Goal: Task Accomplishment & Management: Use online tool/utility

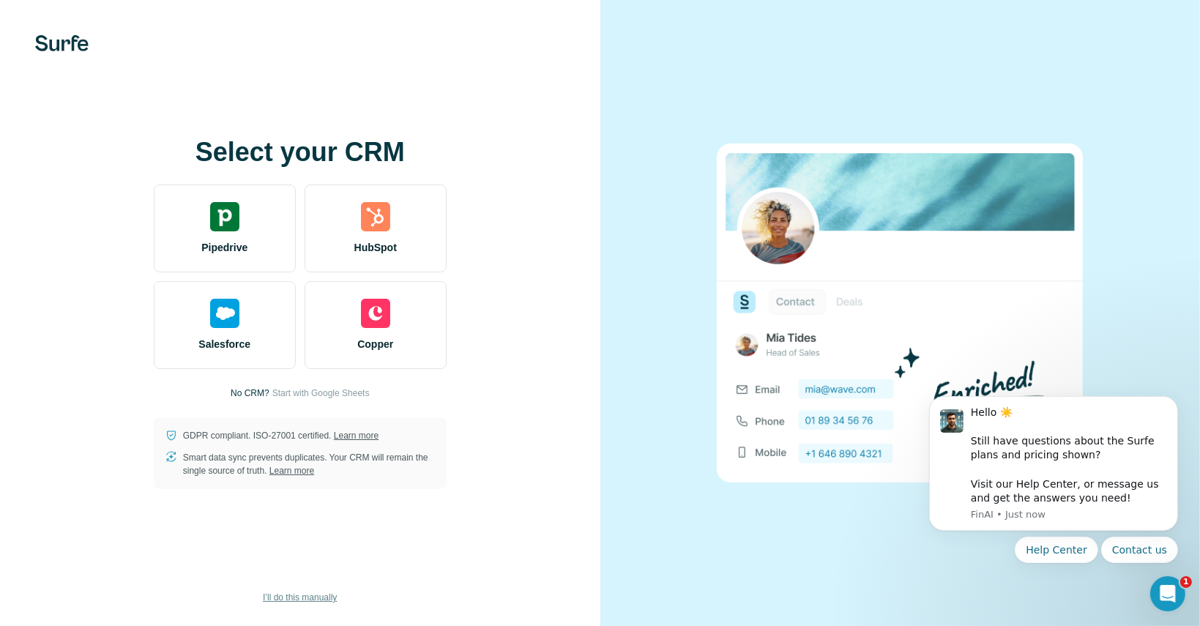
click at [318, 593] on span "I’ll do this manually" at bounding box center [300, 597] width 74 height 13
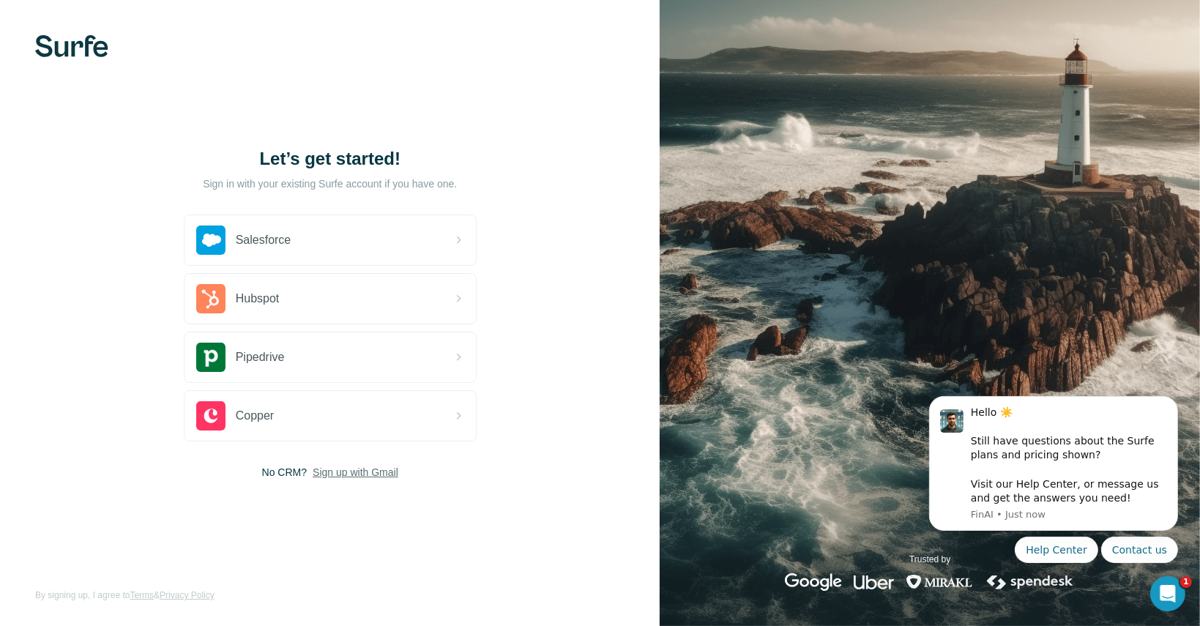
click at [384, 468] on span "Sign up with Gmail" at bounding box center [356, 472] width 86 height 15
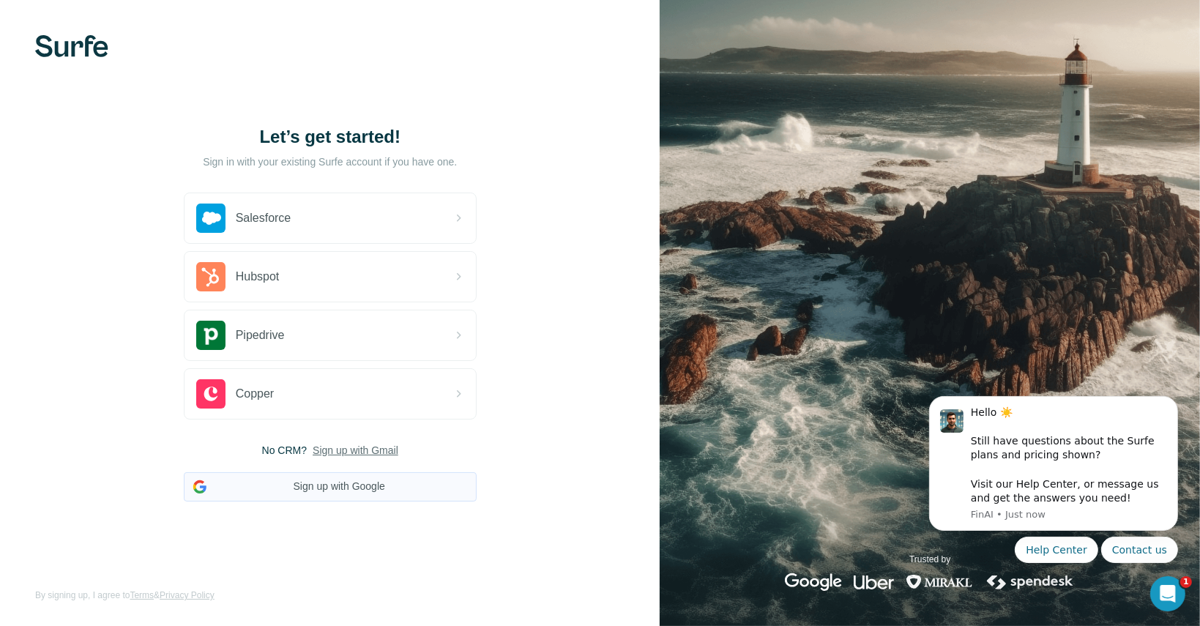
click at [411, 489] on button "Sign up with Google" at bounding box center [330, 486] width 293 height 29
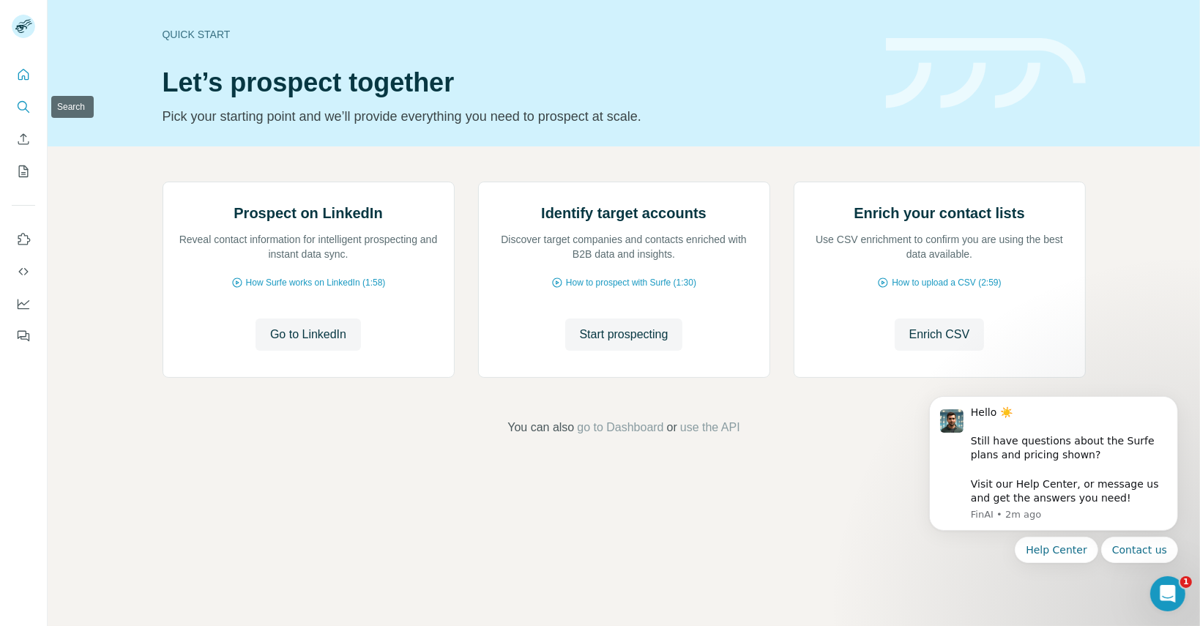
click at [24, 105] on icon "Search" at bounding box center [23, 107] width 15 height 15
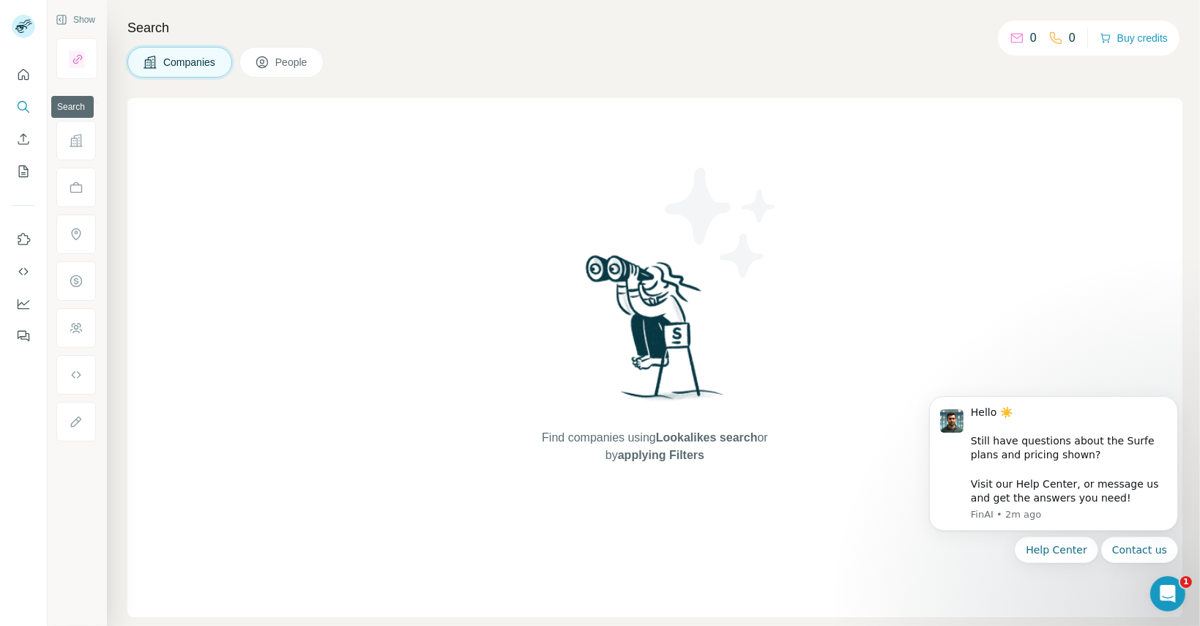
click at [24, 105] on icon "Search" at bounding box center [23, 107] width 15 height 15
click at [361, 176] on div "Find companies using Lookalikes search or by applying Filters" at bounding box center [654, 357] width 1055 height 519
click at [296, 55] on span "People" at bounding box center [292, 62] width 34 height 15
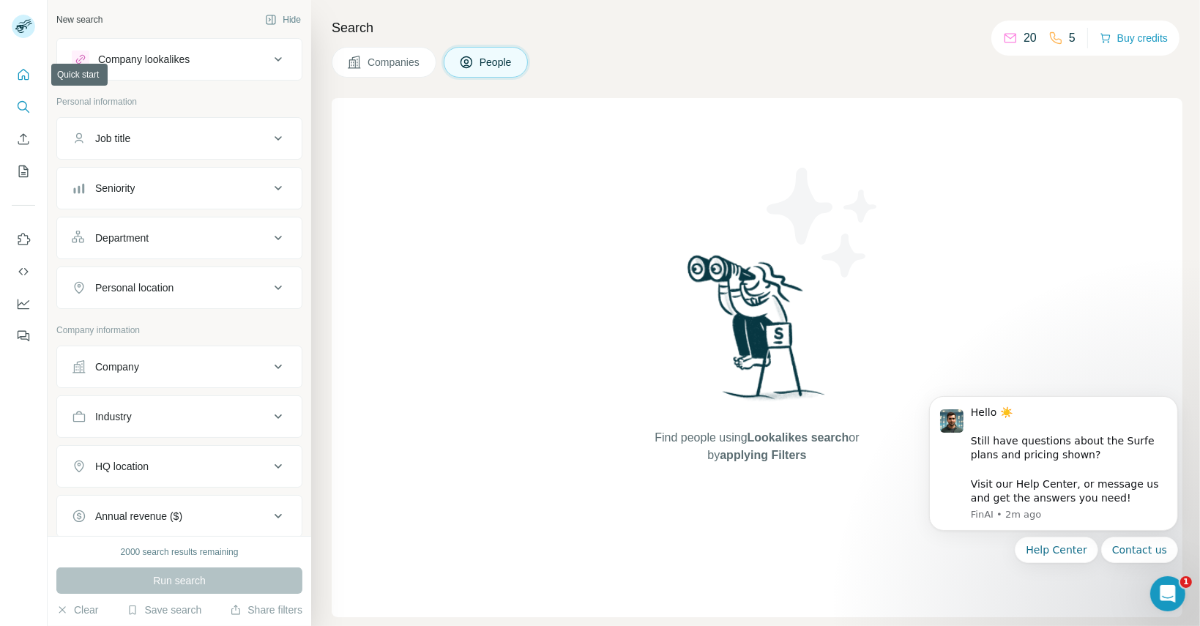
click at [21, 67] on icon "Quick start" at bounding box center [23, 74] width 15 height 15
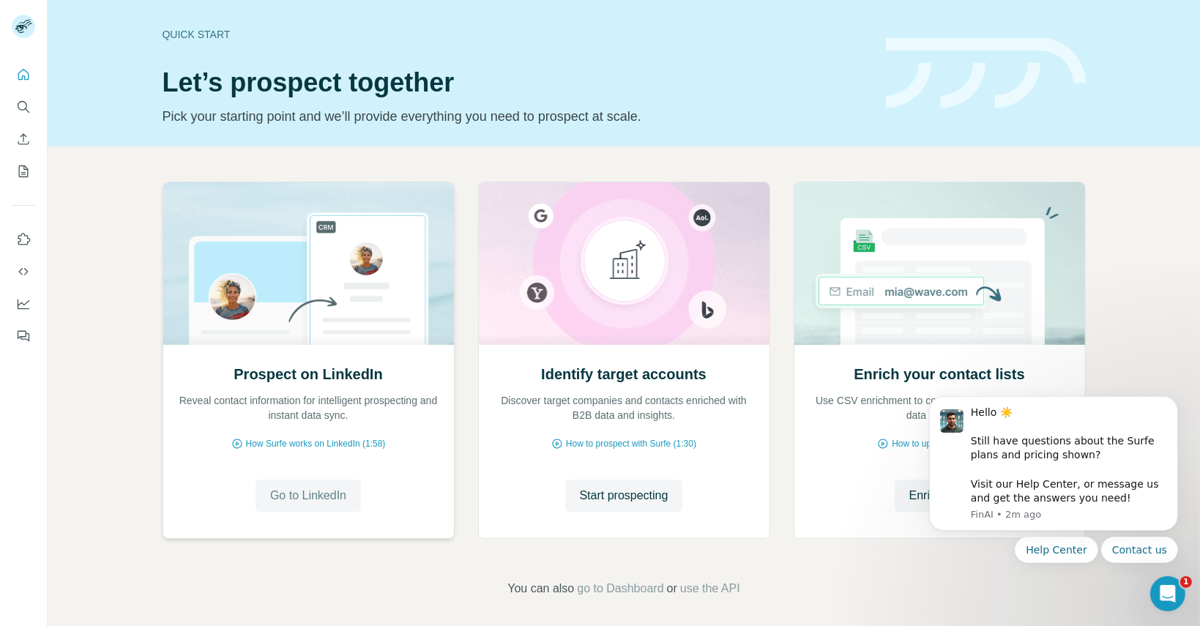
click at [326, 491] on span "Go to LinkedIn" at bounding box center [308, 496] width 76 height 18
